Goal: Navigation & Orientation: Find specific page/section

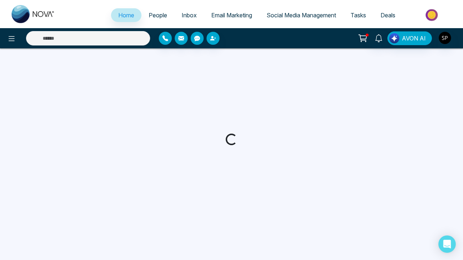
select select "*"
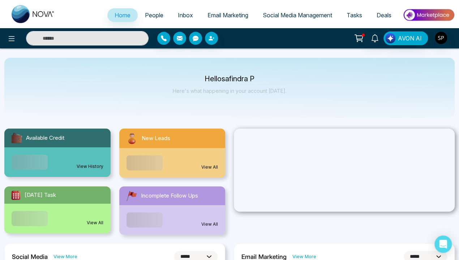
click at [90, 163] on link "View History" at bounding box center [90, 166] width 27 height 7
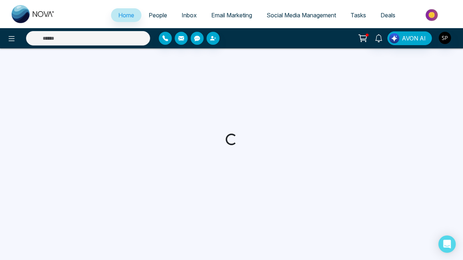
select select "*"
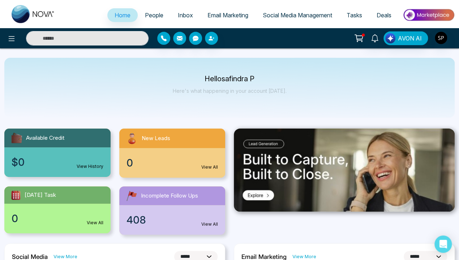
click at [210, 167] on link "View All" at bounding box center [209, 167] width 17 height 7
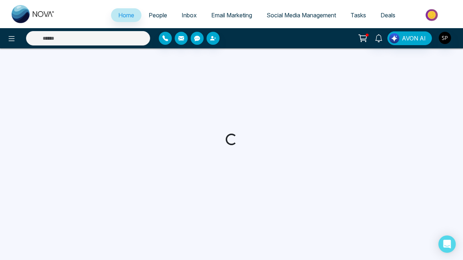
select select "*"
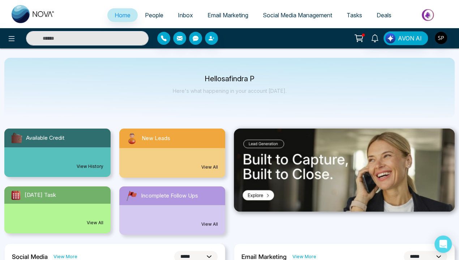
click at [57, 211] on div "0 View All" at bounding box center [57, 219] width 106 height 30
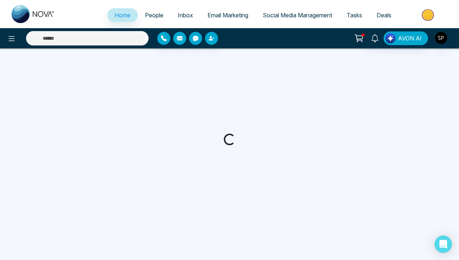
select select "*"
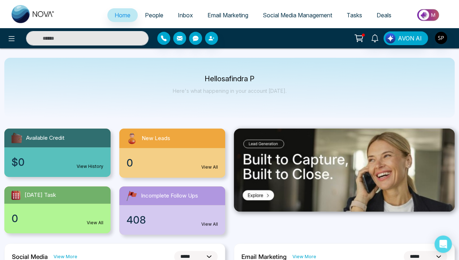
click at [210, 225] on link "View All" at bounding box center [209, 224] width 17 height 7
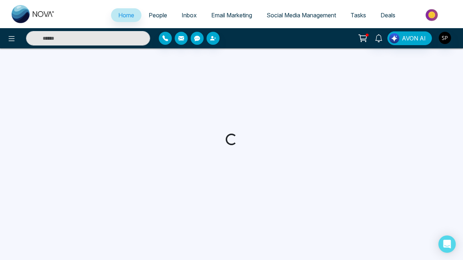
select select "*"
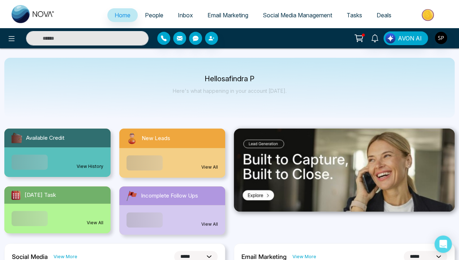
click at [344, 170] on img at bounding box center [344, 170] width 221 height 83
